Goal: Task Accomplishment & Management: Complete application form

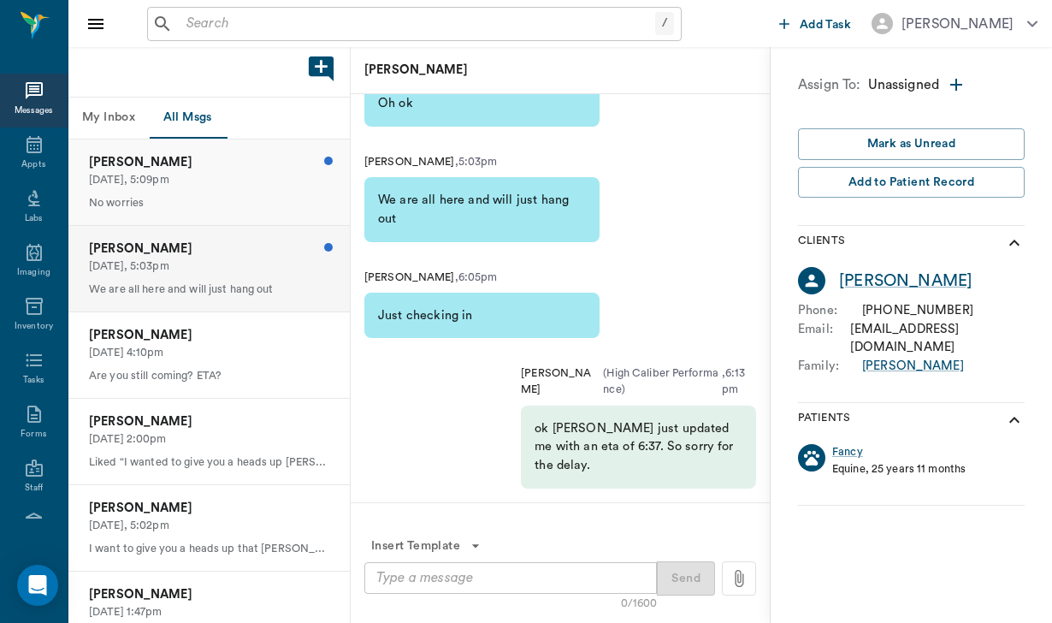
click at [231, 185] on p "[DATE], 5:09pm" at bounding box center [209, 180] width 240 height 16
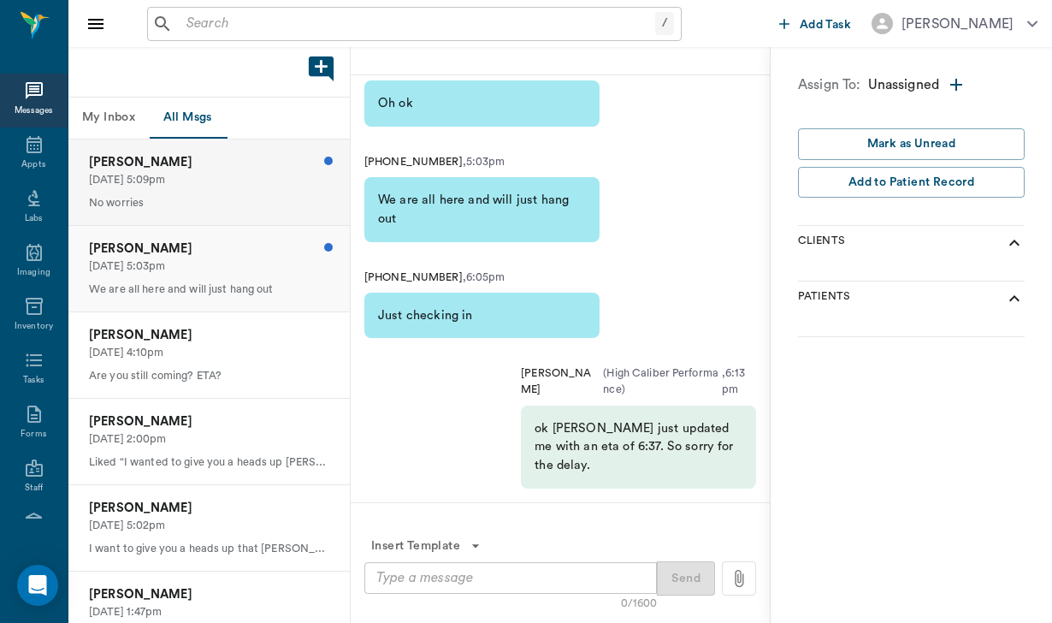
click at [244, 244] on p "[PERSON_NAME]" at bounding box center [209, 248] width 240 height 19
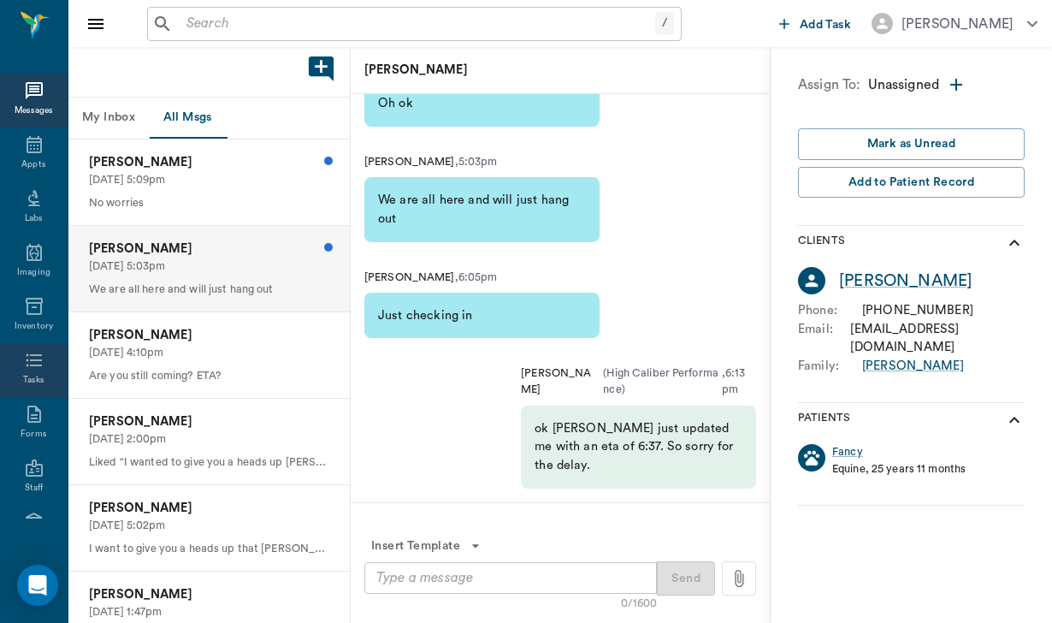
click at [33, 387] on div "Tasks" at bounding box center [33, 380] width 21 height 13
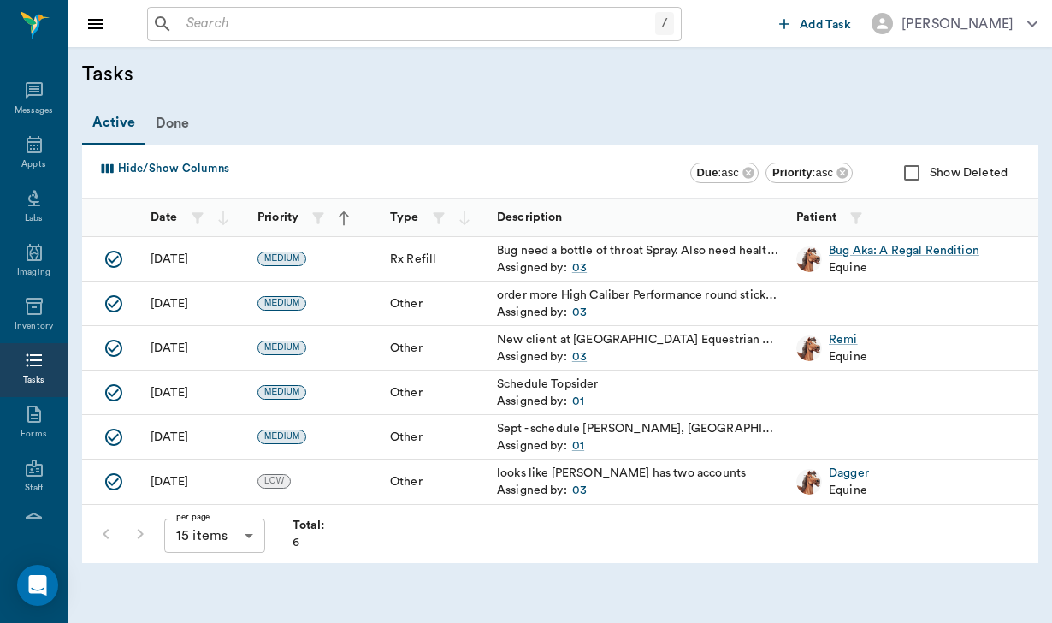
click at [833, 25] on span "Add Task" at bounding box center [825, 25] width 51 height 0
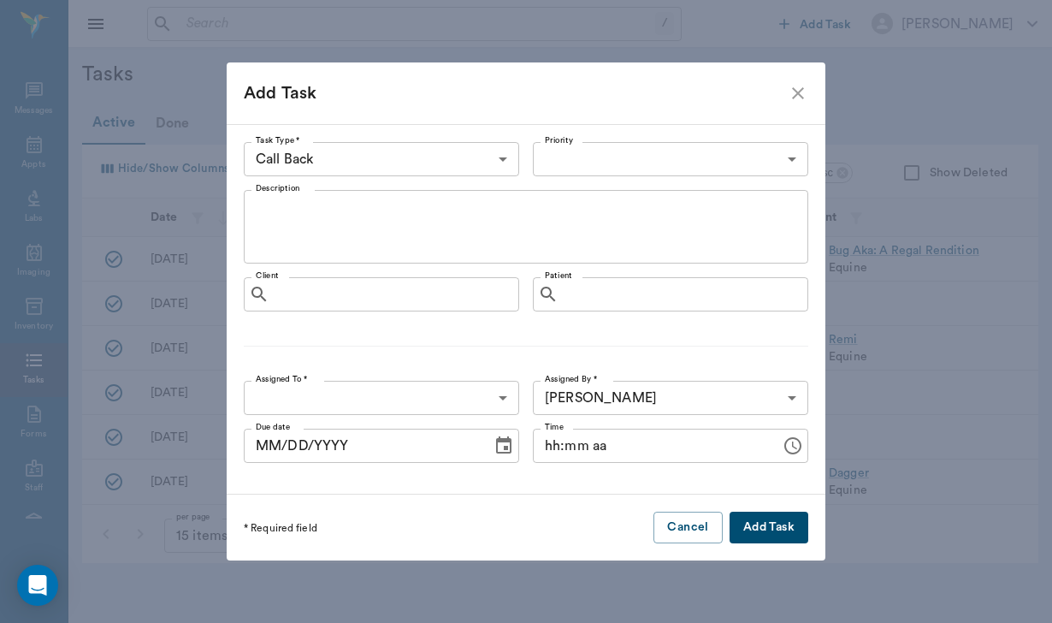
click at [396, 155] on body "/ ​ Add Task [PERSON_NAME] Nectar Messages Appts Labs Imaging Inventory Tasks F…" at bounding box center [526, 311] width 1052 height 623
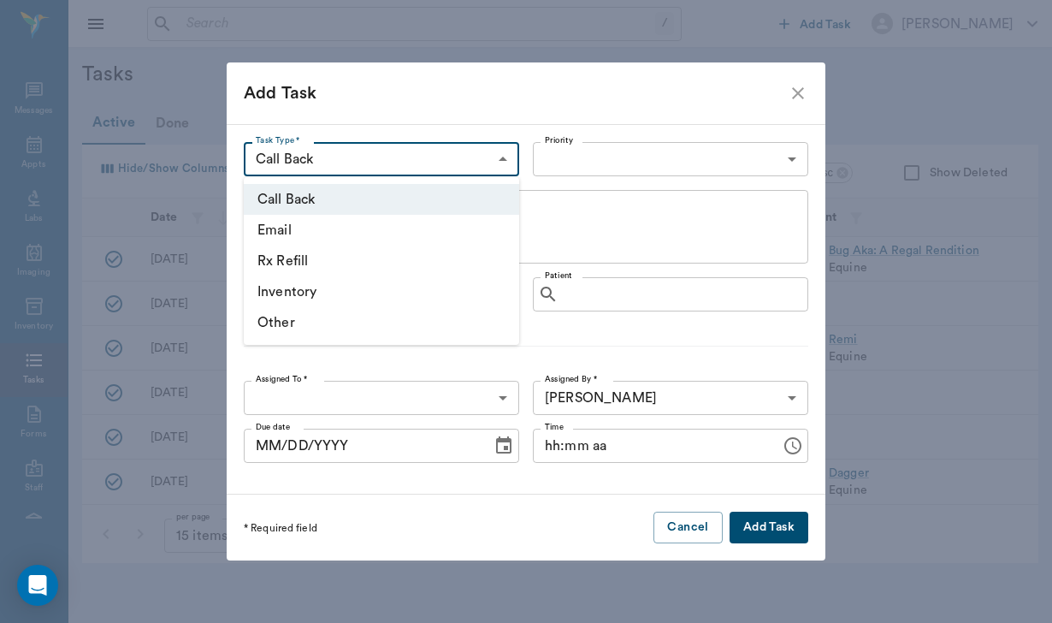
click at [340, 327] on li "Other" at bounding box center [381, 322] width 275 height 31
type input "OTHER"
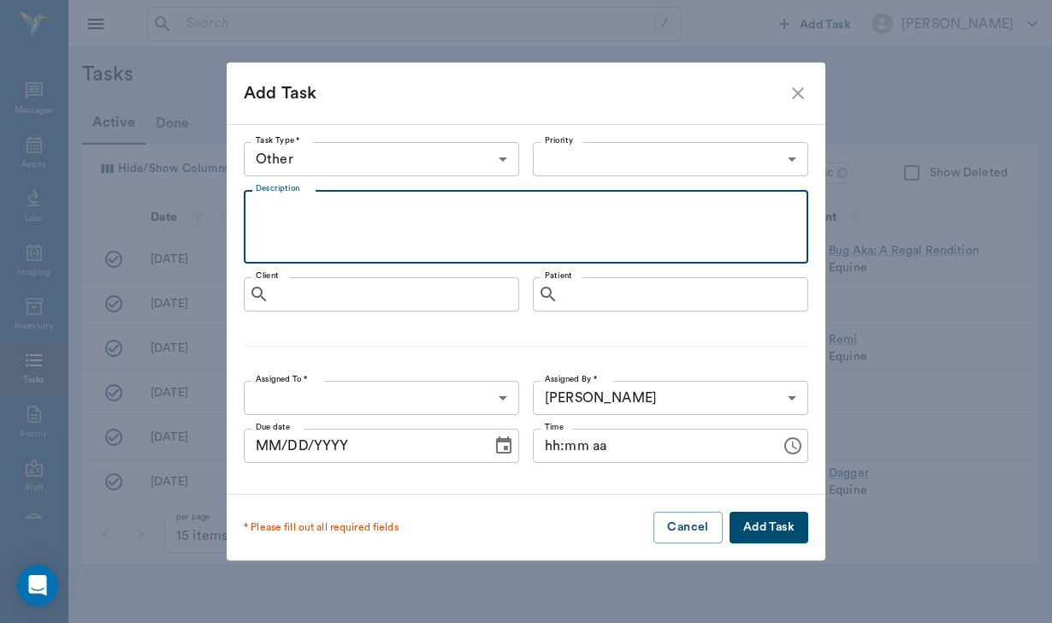
click at [320, 223] on textarea "Description" at bounding box center [526, 227] width 541 height 59
type textarea "schedule [PERSON_NAME] for"
click at [327, 304] on input "Client" at bounding box center [393, 294] width 235 height 24
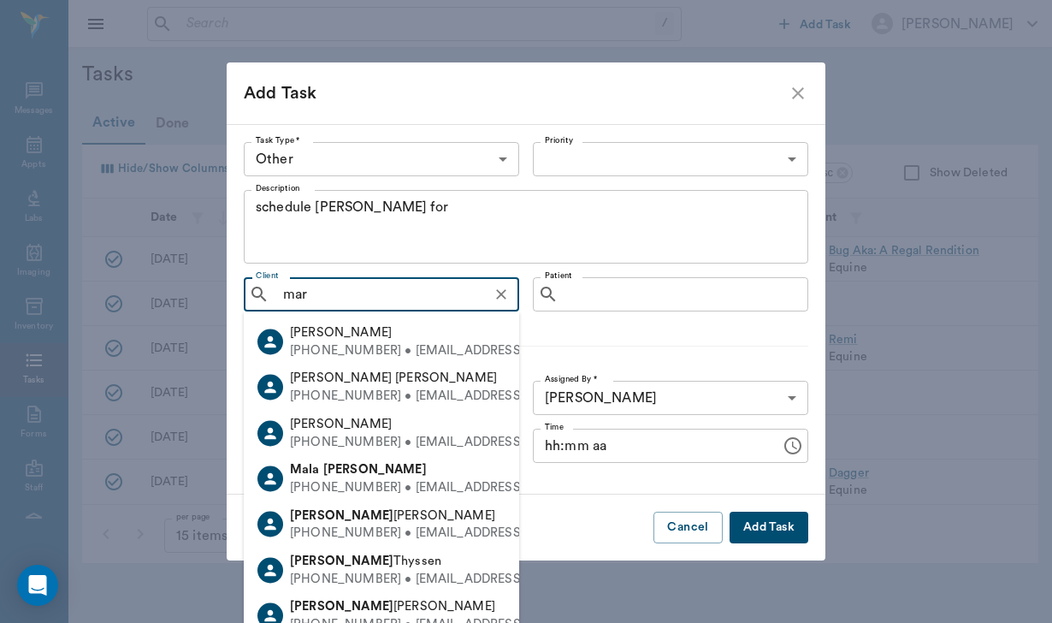
type input "[PERSON_NAME]"
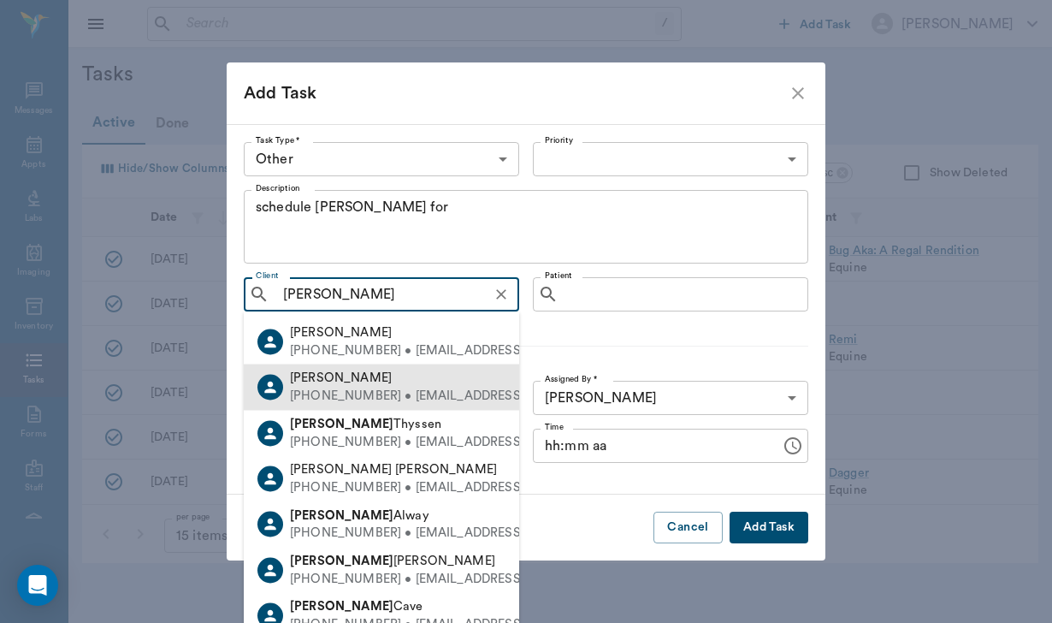
click at [410, 379] on div "[PERSON_NAME]" at bounding box center [459, 378] width 339 height 18
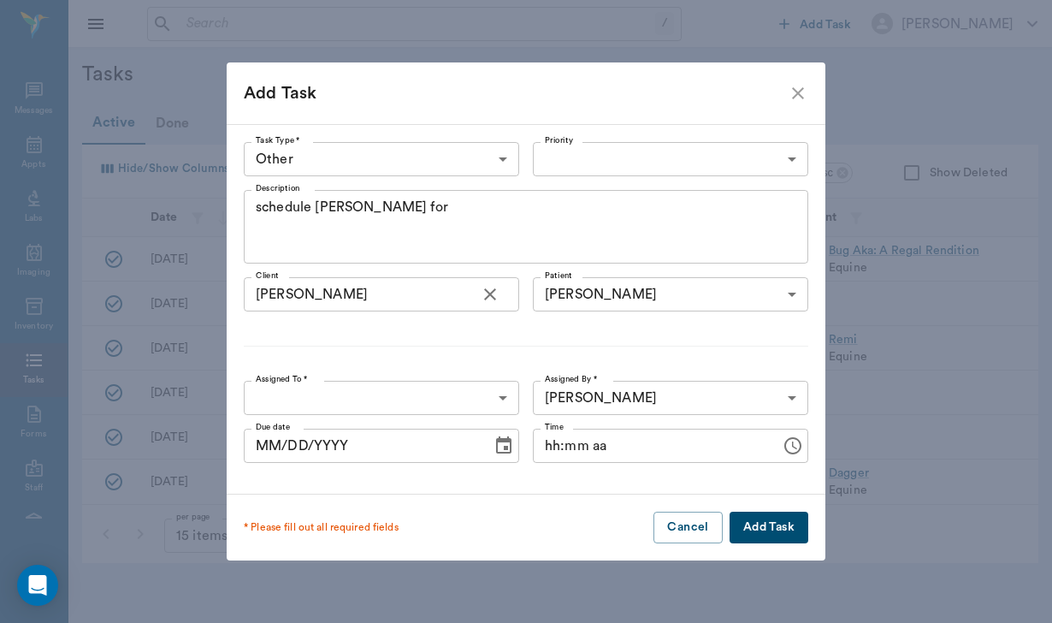
click at [504, 398] on body "/ ​ Add Task [PERSON_NAME] Nectar Messages Appts Labs Imaging Inventory Tasks F…" at bounding box center [526, 311] width 1052 height 623
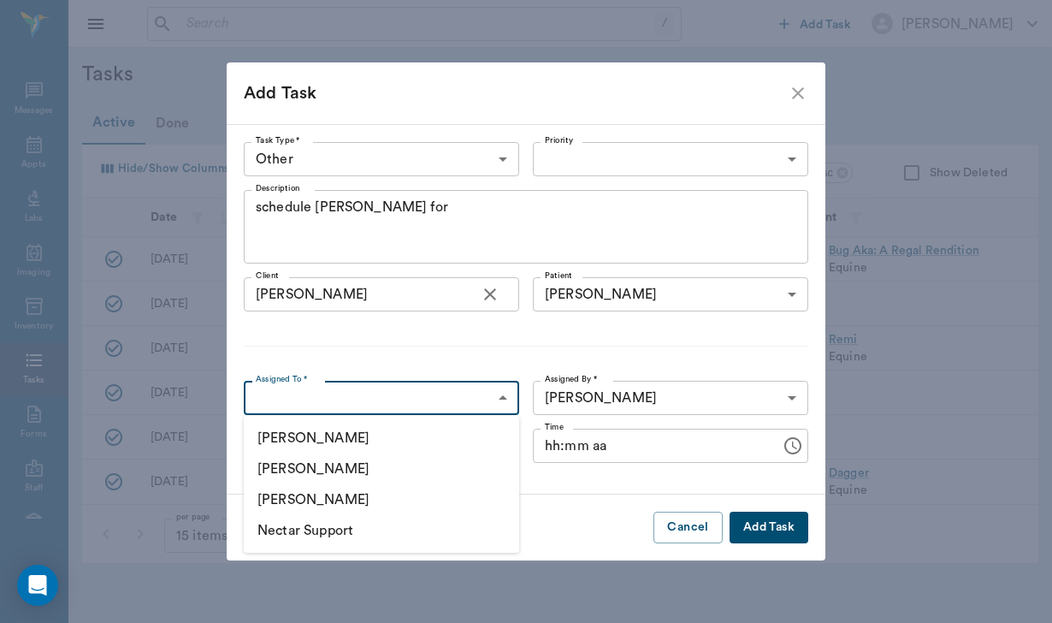
click at [428, 467] on li "[PERSON_NAME]" at bounding box center [381, 468] width 275 height 31
type input "649b3e03b5bc7e03f9326794"
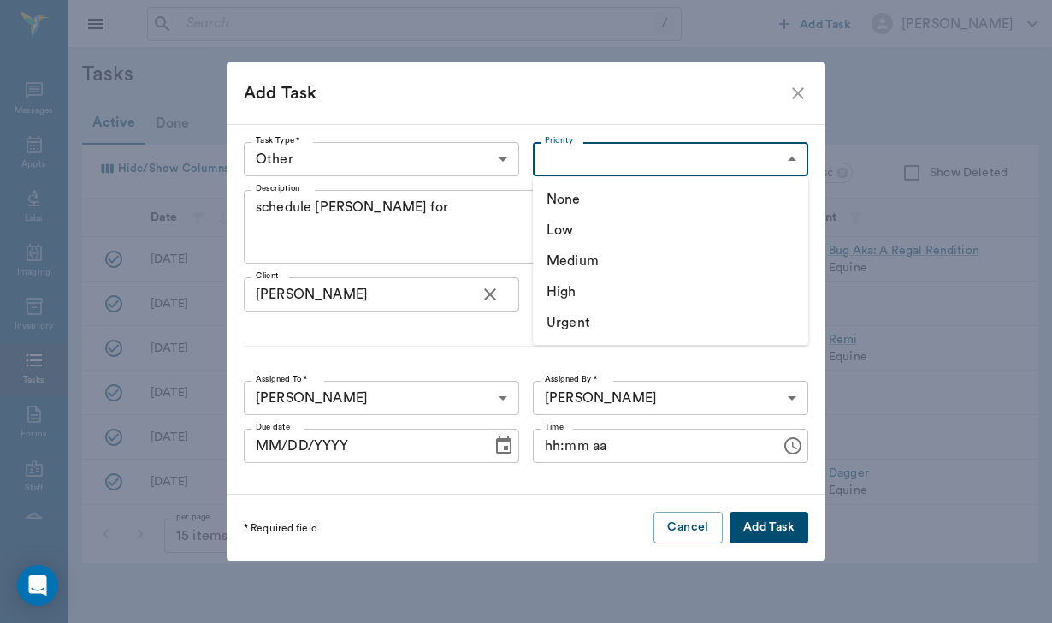
click at [590, 157] on body "/ ​ Add Task [PERSON_NAME] Nectar Messages Appts Labs Imaging Inventory Tasks F…" at bounding box center [526, 311] width 1052 height 623
click at [582, 260] on li "Medium" at bounding box center [670, 260] width 275 height 31
type input "MEDIUM"
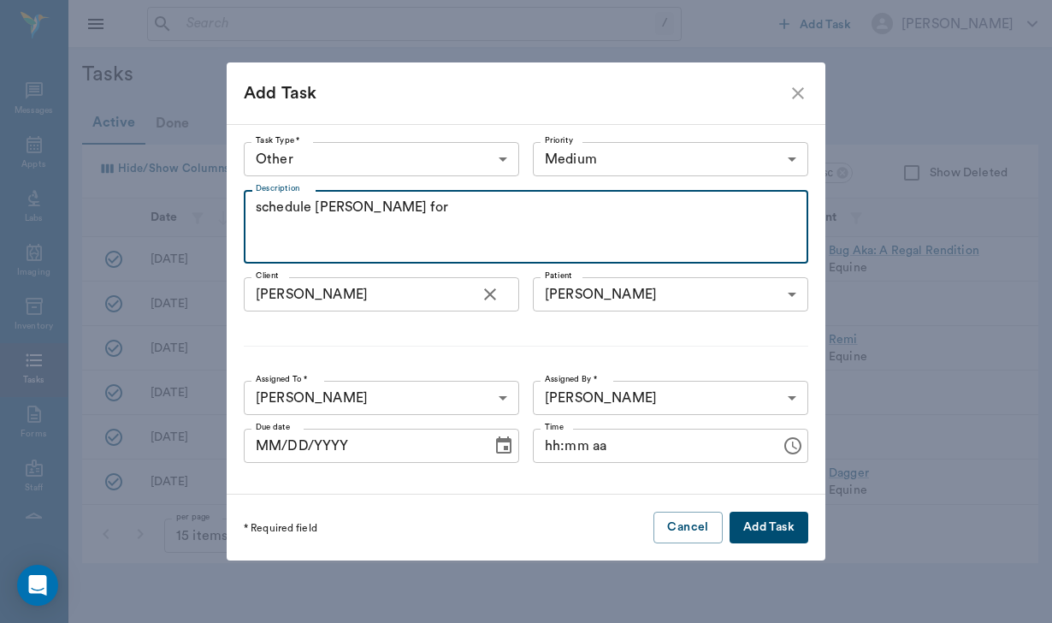
click at [384, 200] on textarea "schedule [PERSON_NAME] for" at bounding box center [526, 227] width 541 height 59
type textarea "schedule [PERSON_NAME] for acupuncture"
click at [765, 530] on button "Add Task" at bounding box center [769, 527] width 79 height 32
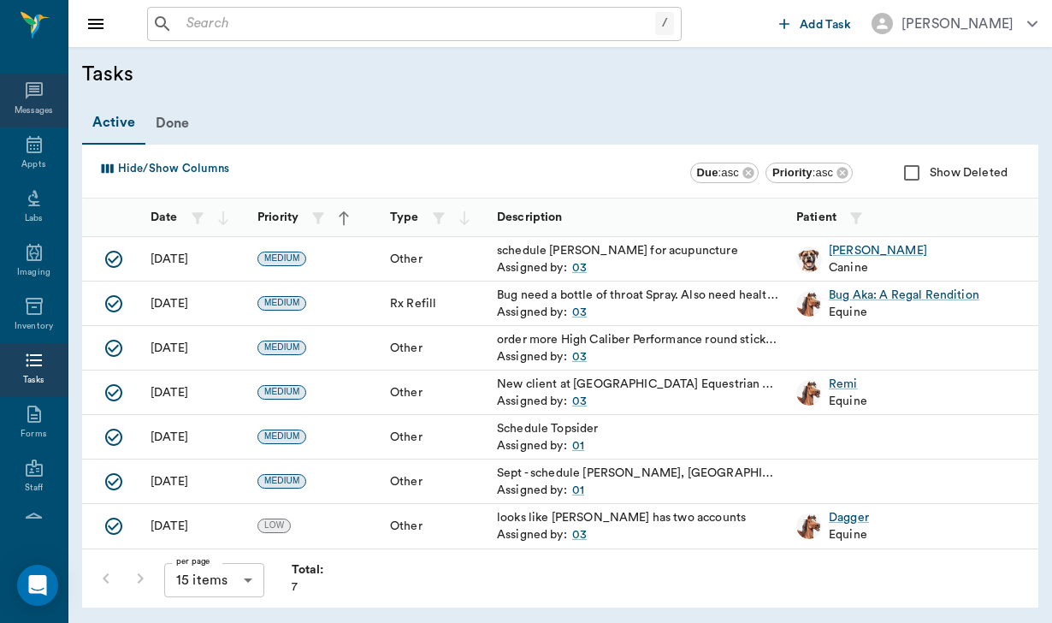
click at [44, 92] on div "Messages" at bounding box center [34, 101] width 68 height 54
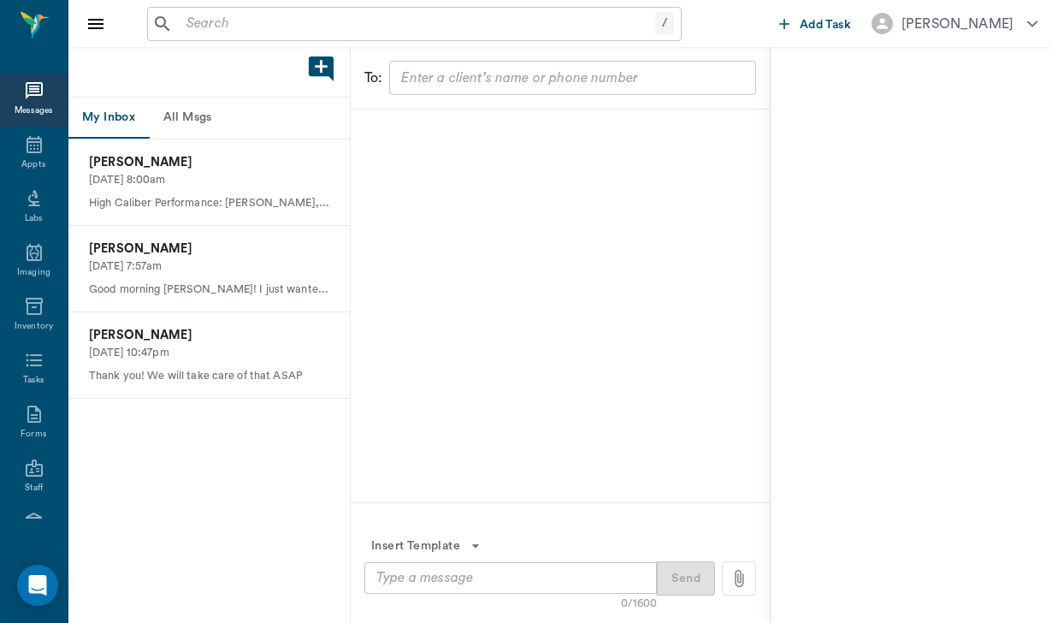
click at [199, 126] on button "All Msgs" at bounding box center [187, 118] width 77 height 41
